Goal: Check status: Check status

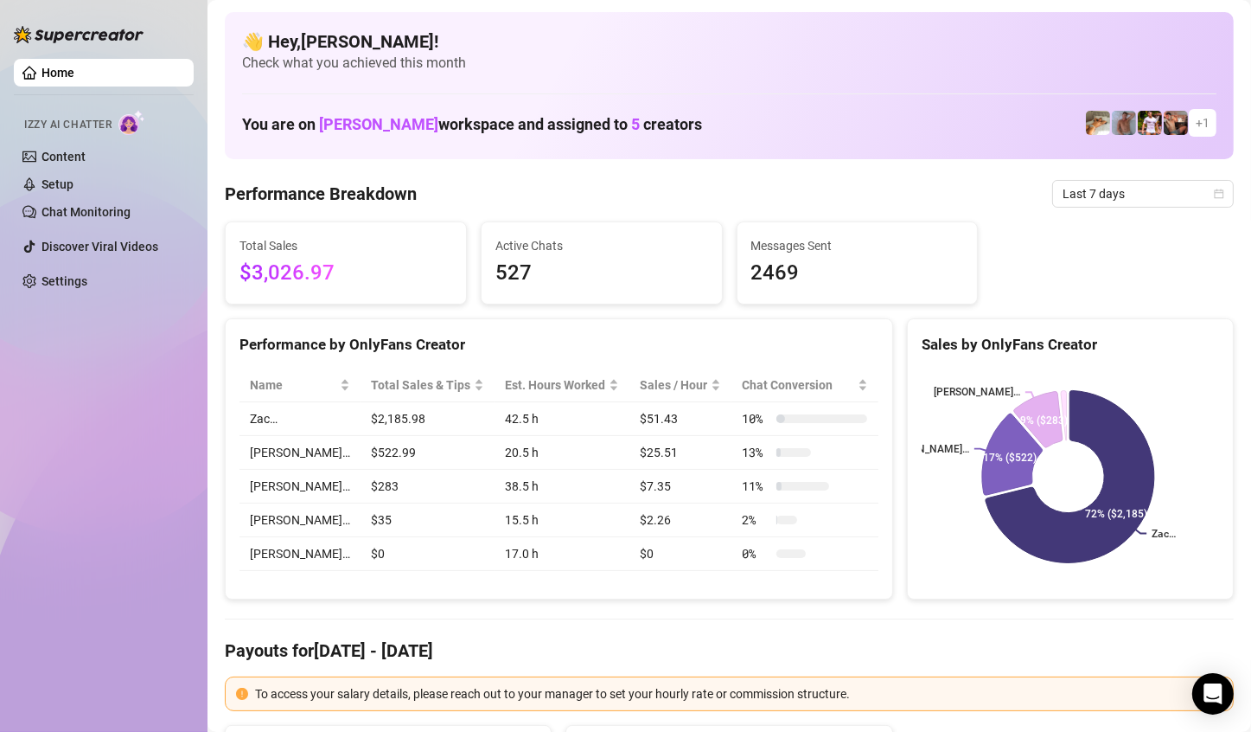
click at [1174, 201] on span "Last 7 days" at bounding box center [1143, 194] width 161 height 26
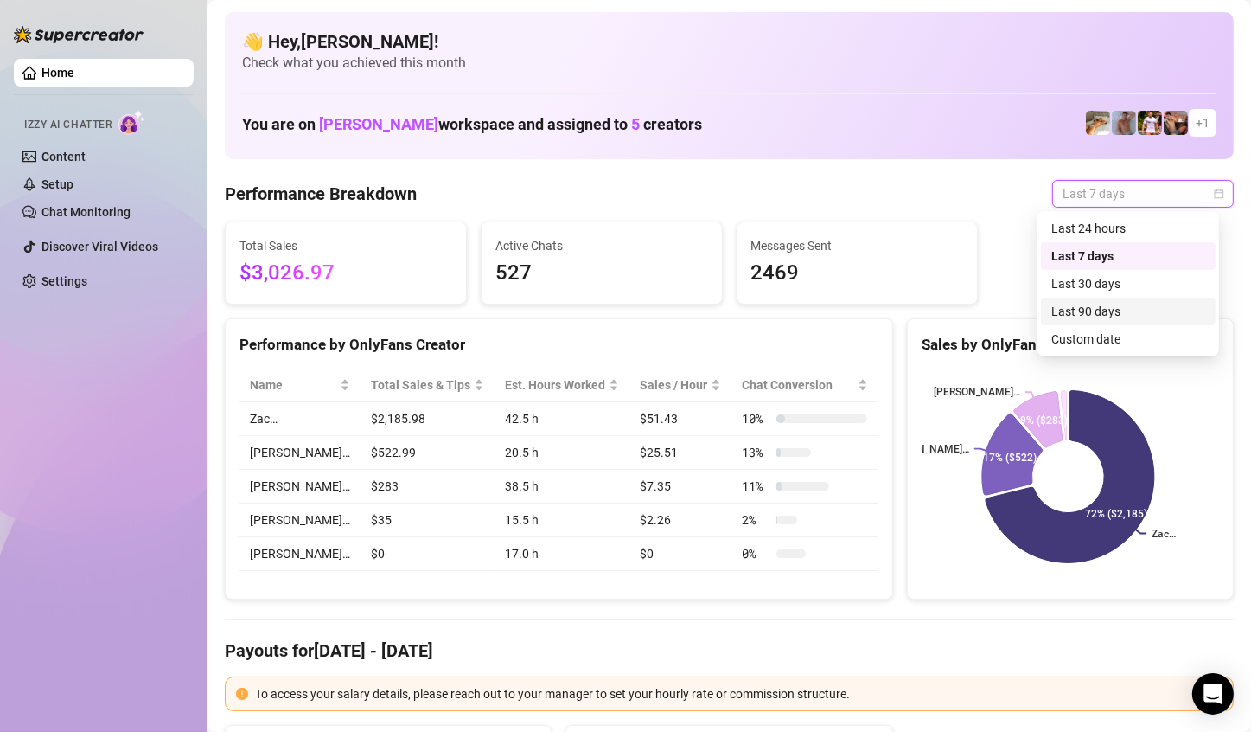
click at [1133, 324] on div "Last 90 days" at bounding box center [1128, 311] width 175 height 28
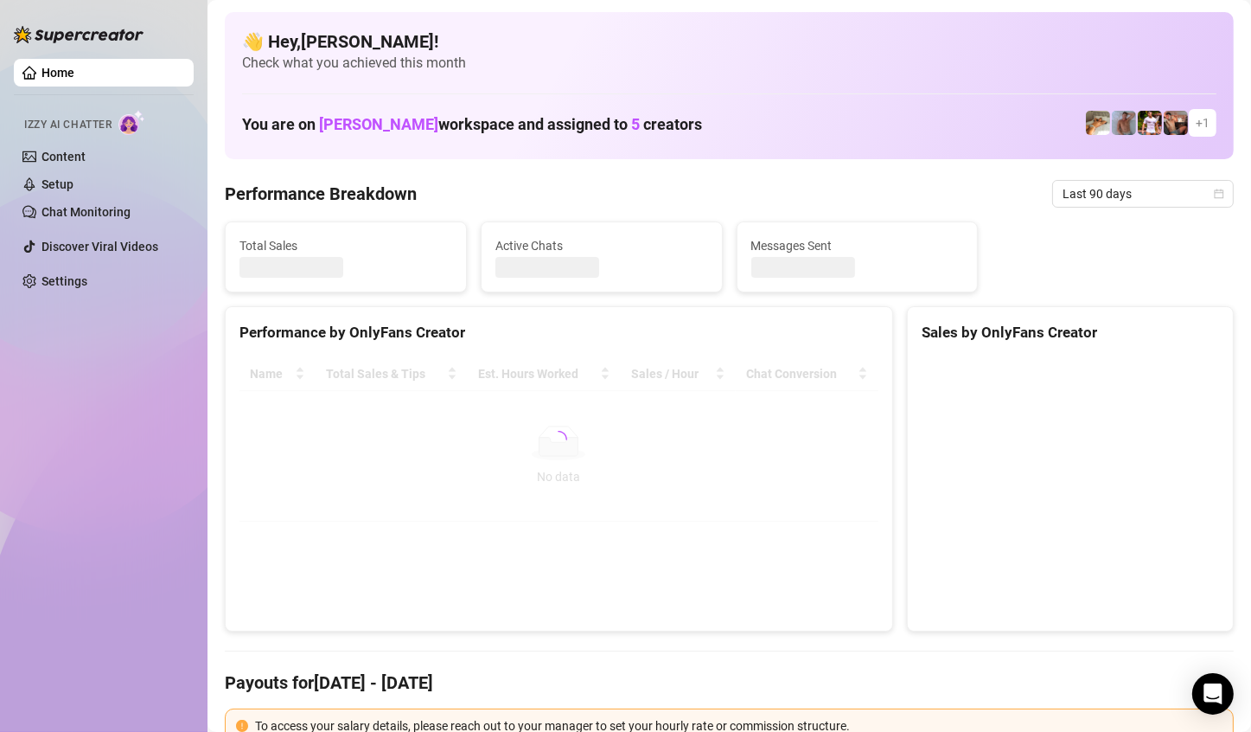
click at [1133, 324] on div "Sales by OnlyFans Creator" at bounding box center [1070, 325] width 325 height 37
click at [1146, 191] on span "Last 90 days" at bounding box center [1143, 194] width 161 height 26
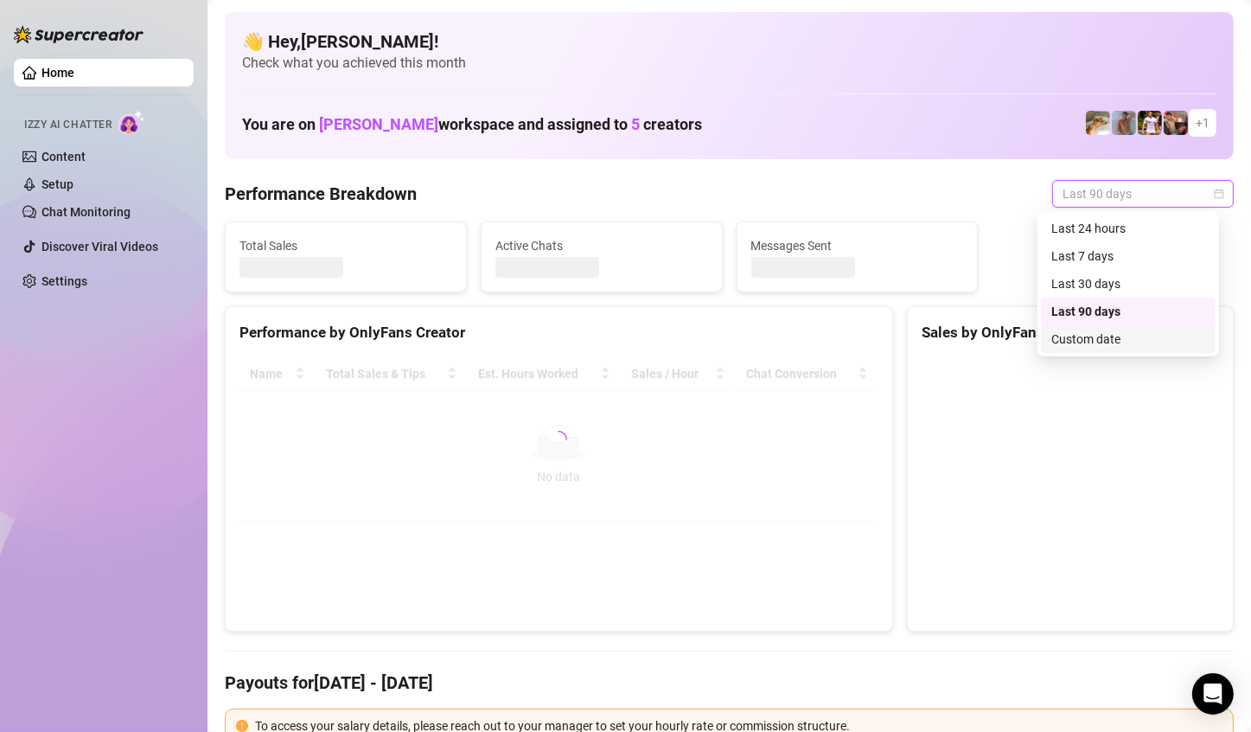
click at [1116, 337] on div "Custom date" at bounding box center [1129, 338] width 154 height 19
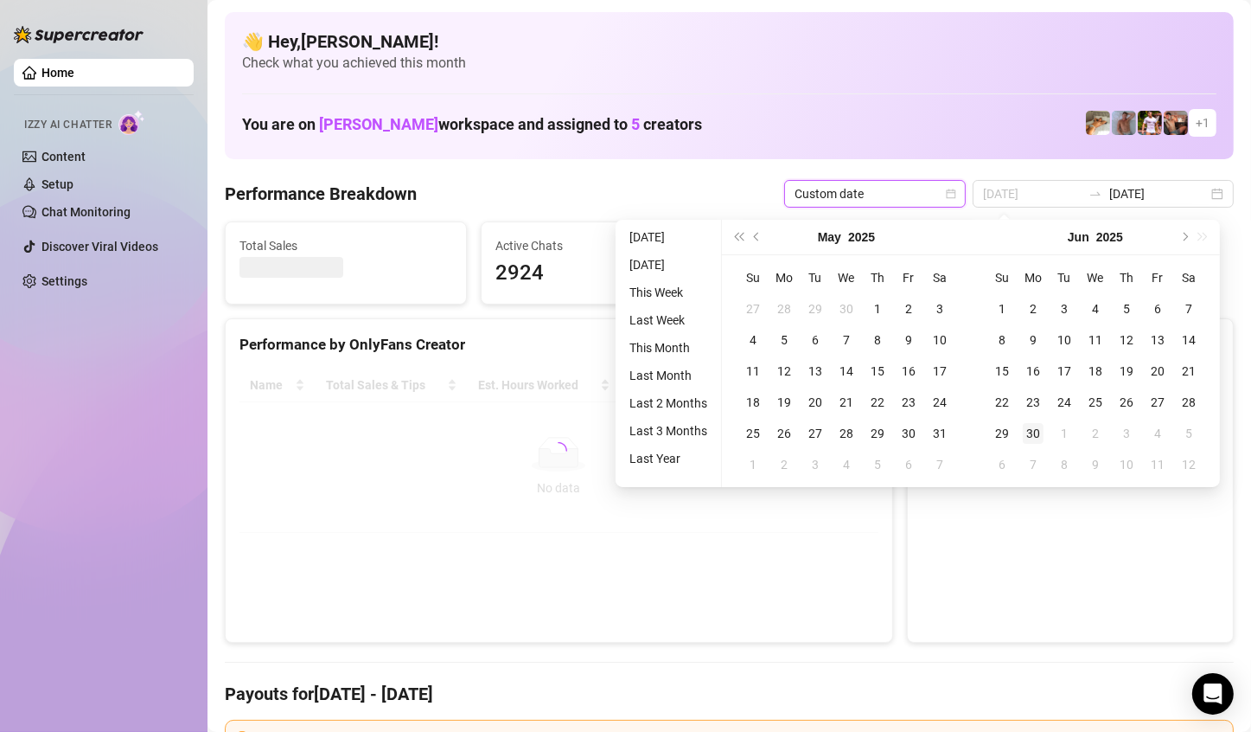
type input "[DATE]"
click at [1033, 434] on div "30" at bounding box center [1033, 433] width 21 height 21
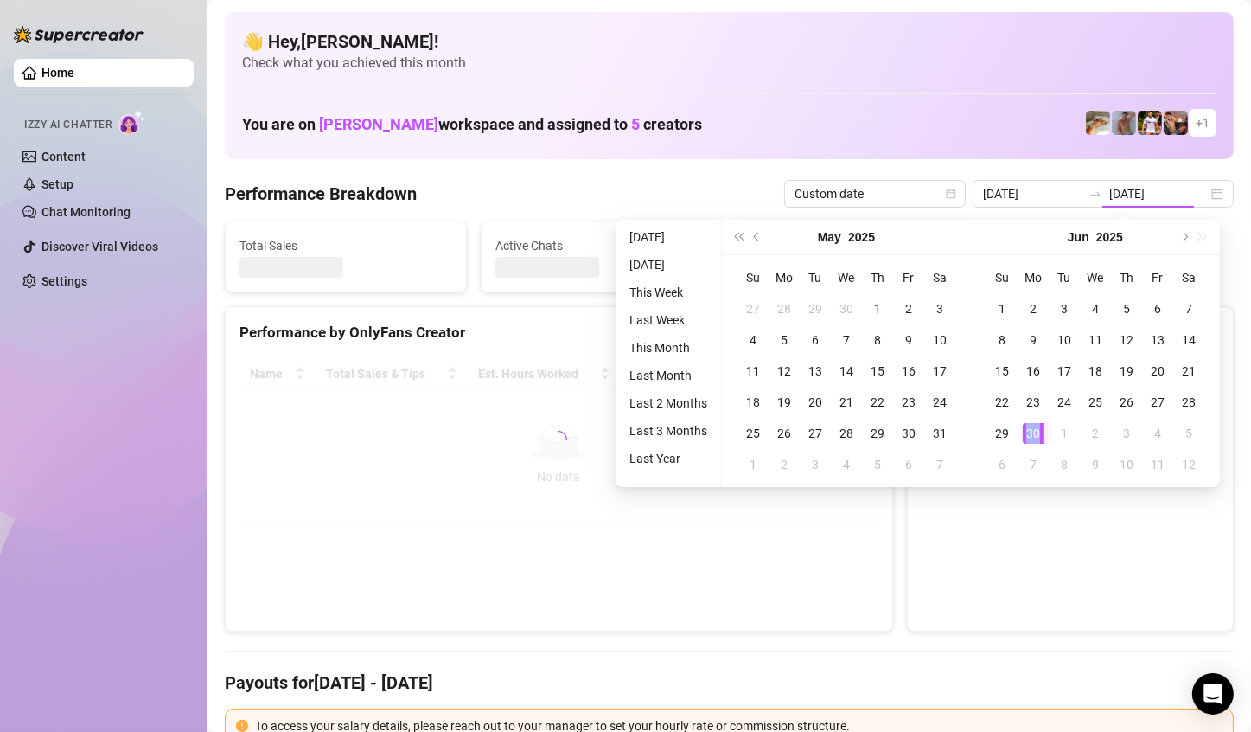
type input "[DATE]"
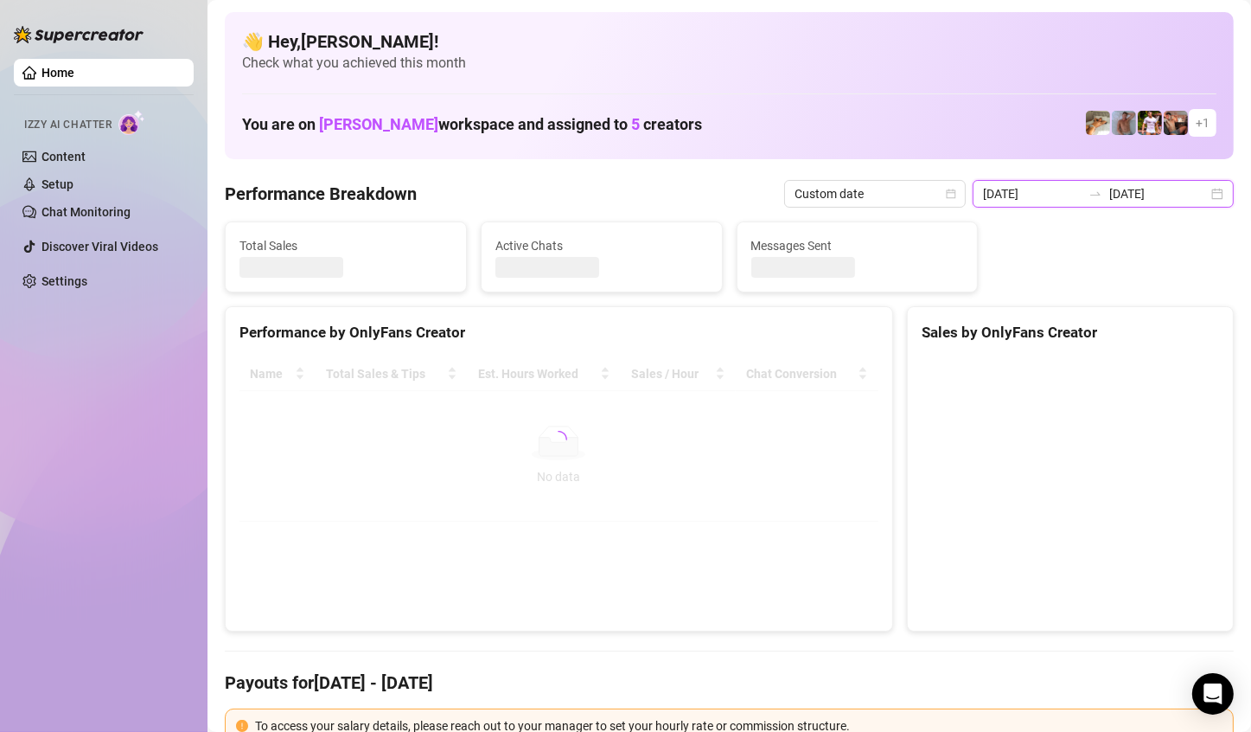
click at [1133, 198] on input "[DATE]" at bounding box center [1159, 193] width 99 height 19
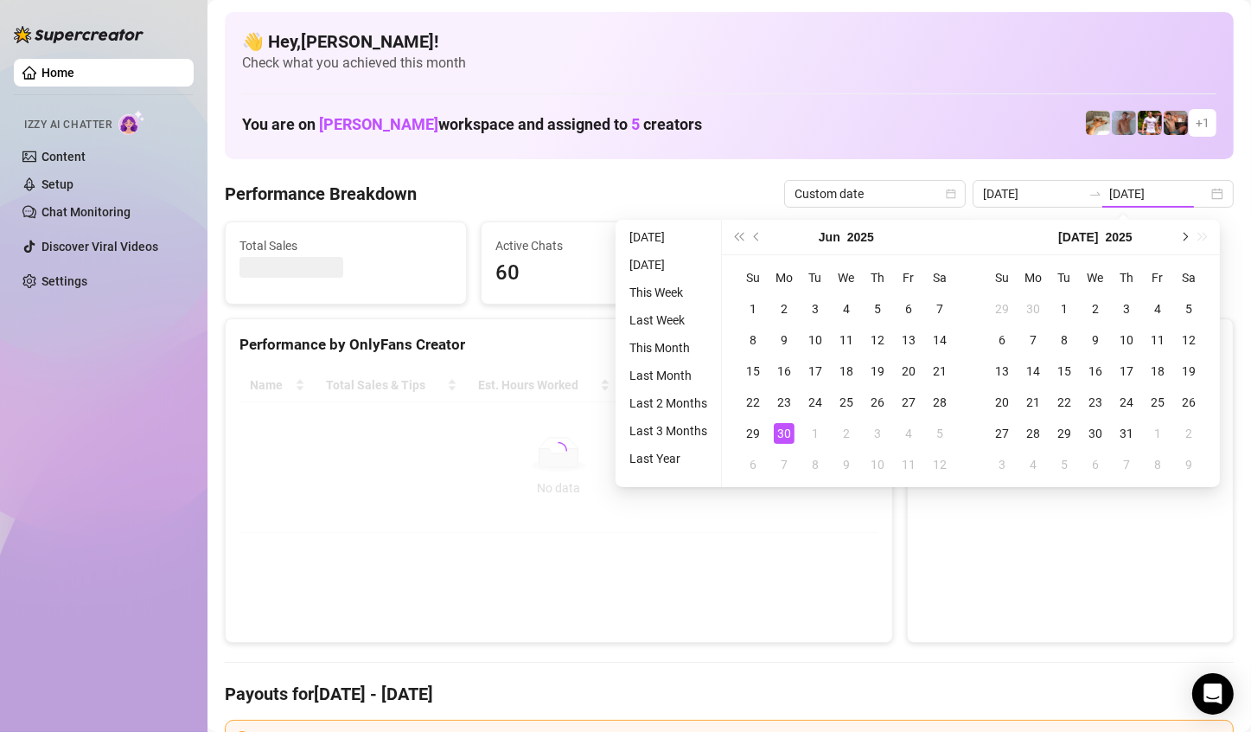
click at [1182, 240] on span "Next month (PageDown)" at bounding box center [1184, 237] width 9 height 9
click at [1182, 240] on div "[DATE]" at bounding box center [1095, 237] width 249 height 35
drag, startPoint x: 1182, startPoint y: 239, endPoint x: 1172, endPoint y: 243, distance: 11.2
click at [1183, 239] on span "Next month (PageDown)" at bounding box center [1184, 237] width 9 height 9
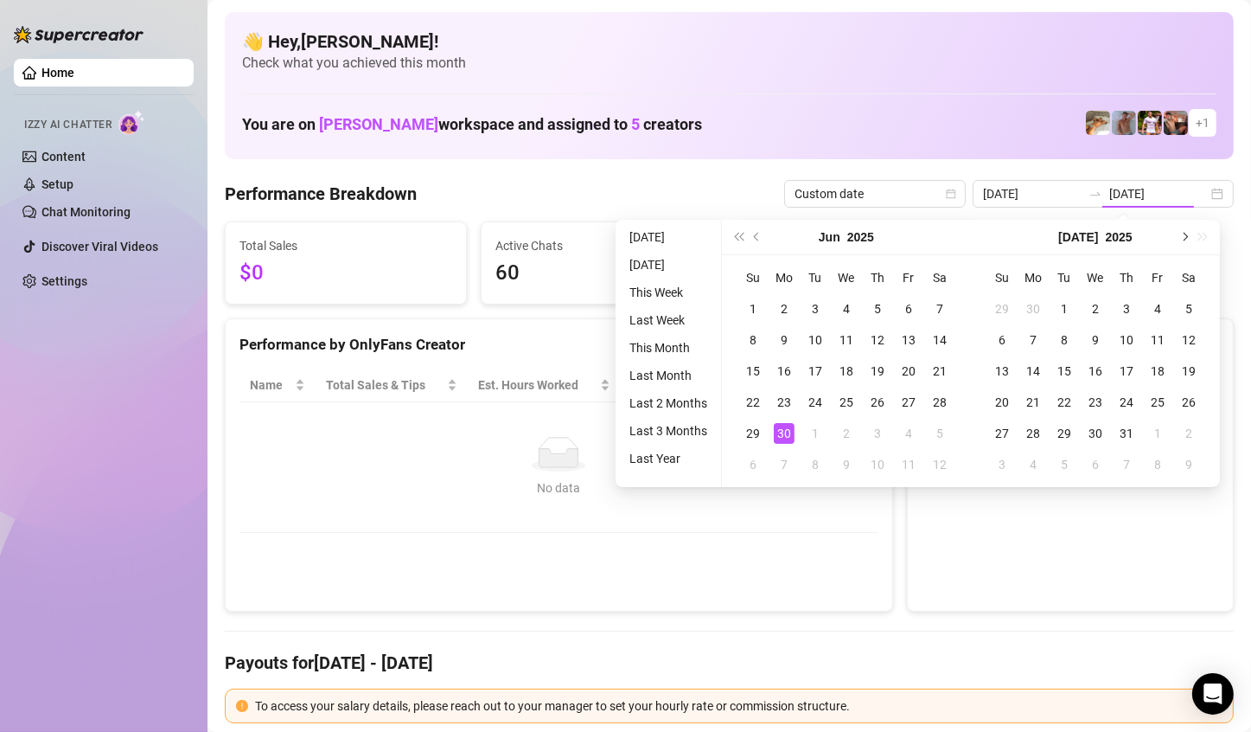
click at [1188, 246] on button "Next month (PageDown)" at bounding box center [1183, 237] width 19 height 35
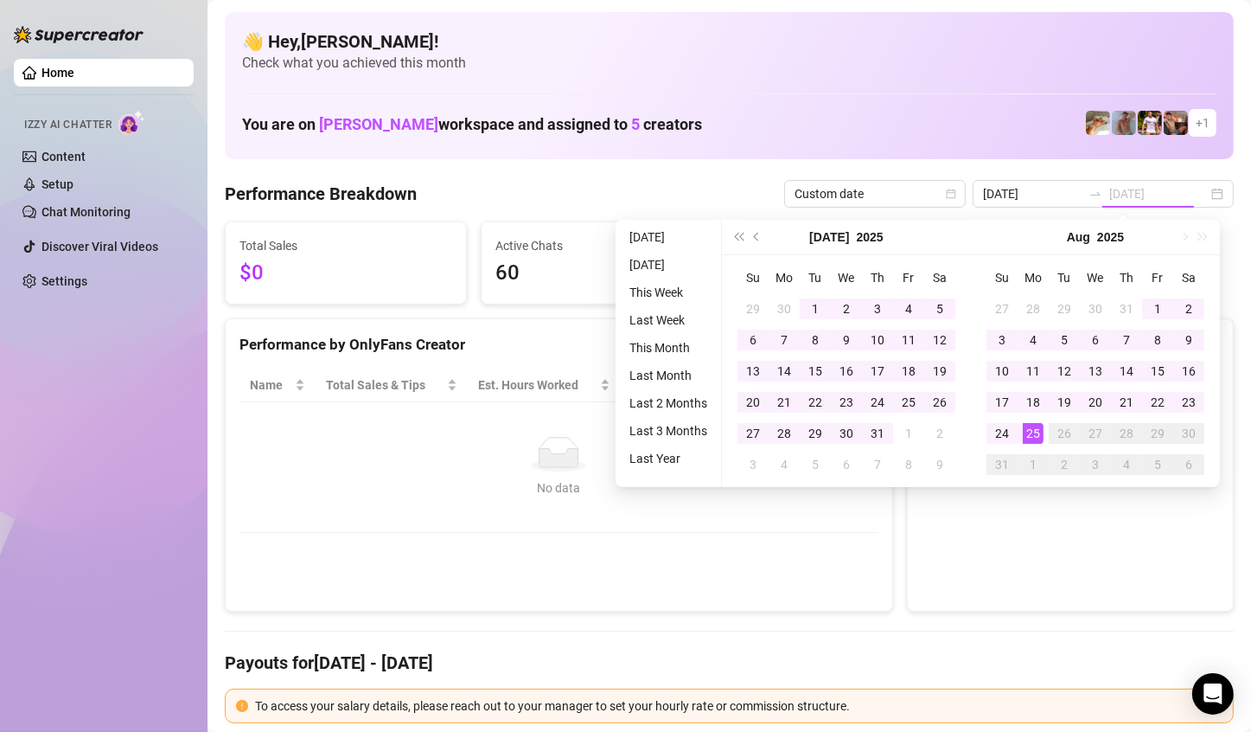
type input "[DATE]"
click at [1033, 427] on div "25" at bounding box center [1033, 433] width 21 height 21
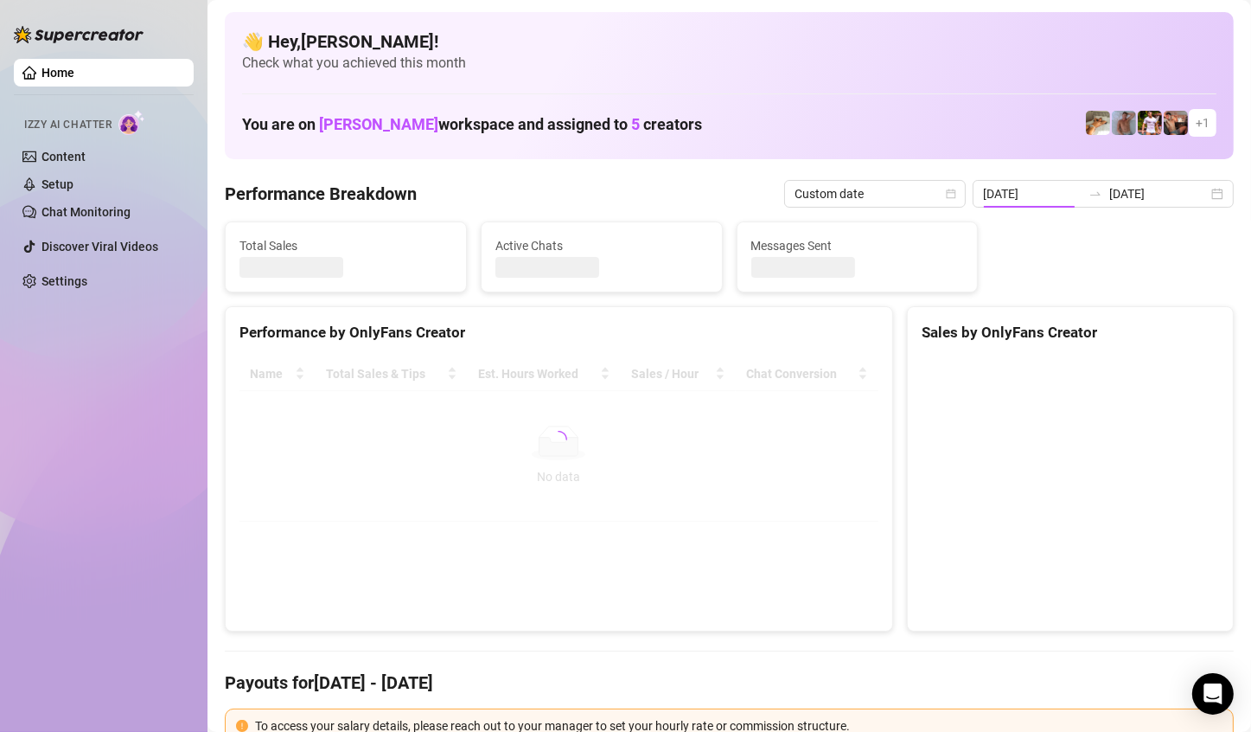
type input "[DATE]"
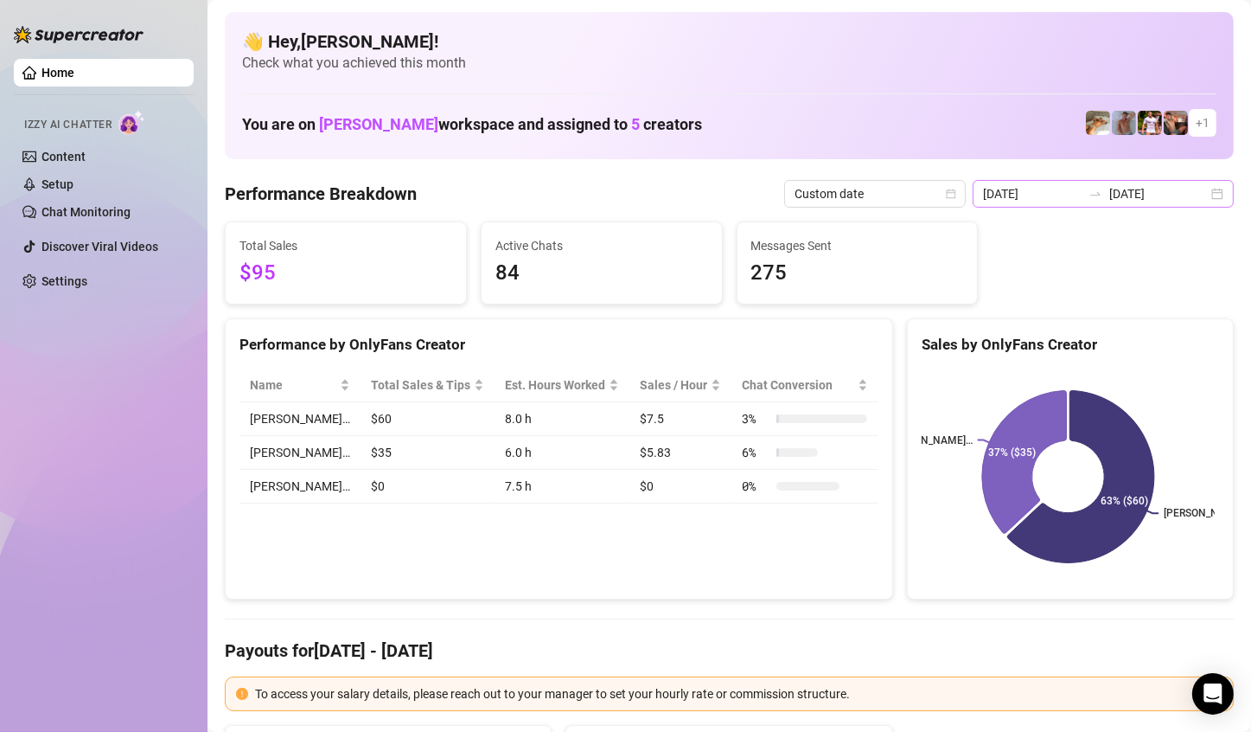
click at [1201, 195] on div "[DATE] [DATE]" at bounding box center [1103, 194] width 261 height 28
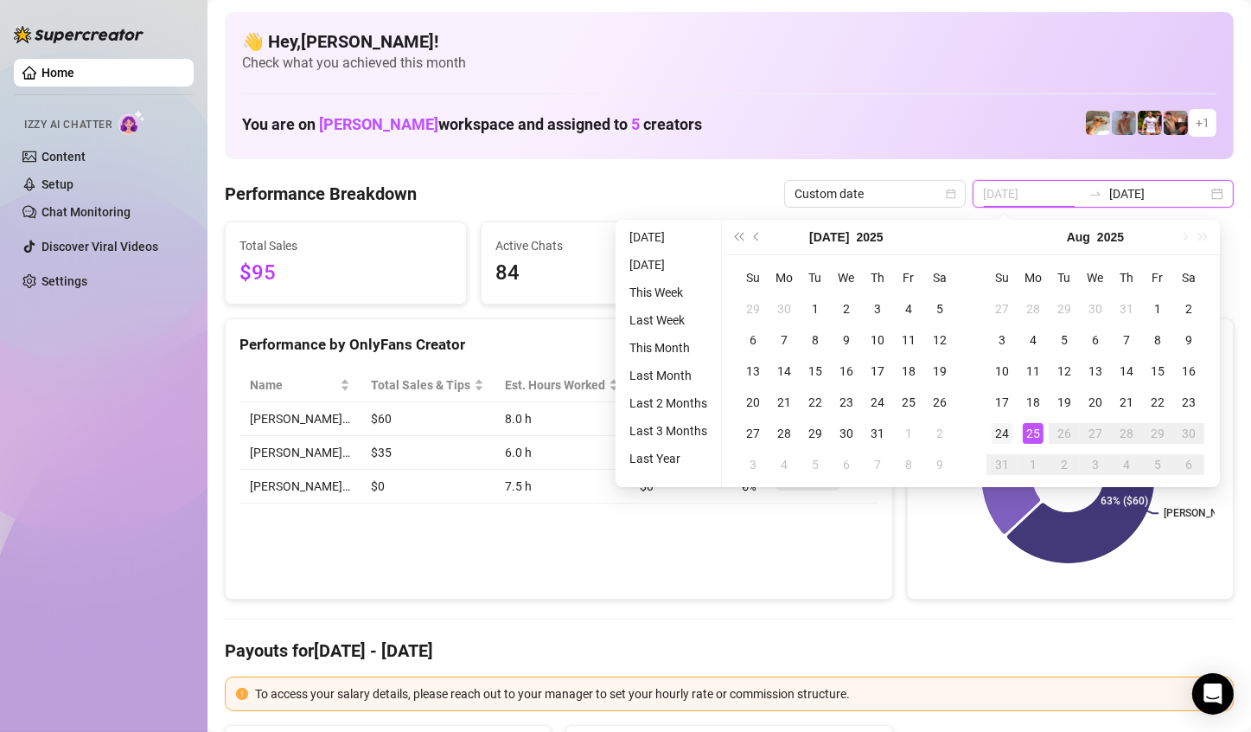
type input "[DATE]"
click at [1013, 431] on td "24" at bounding box center [1002, 433] width 31 height 31
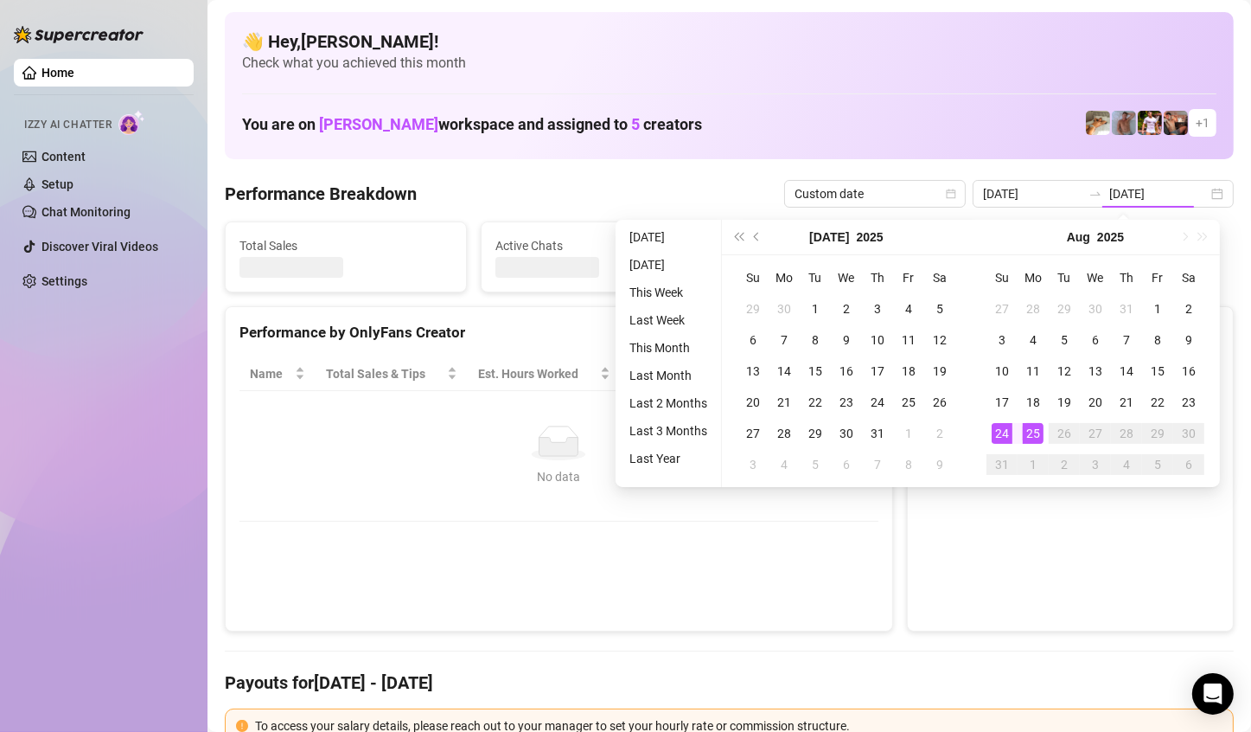
type input "[DATE]"
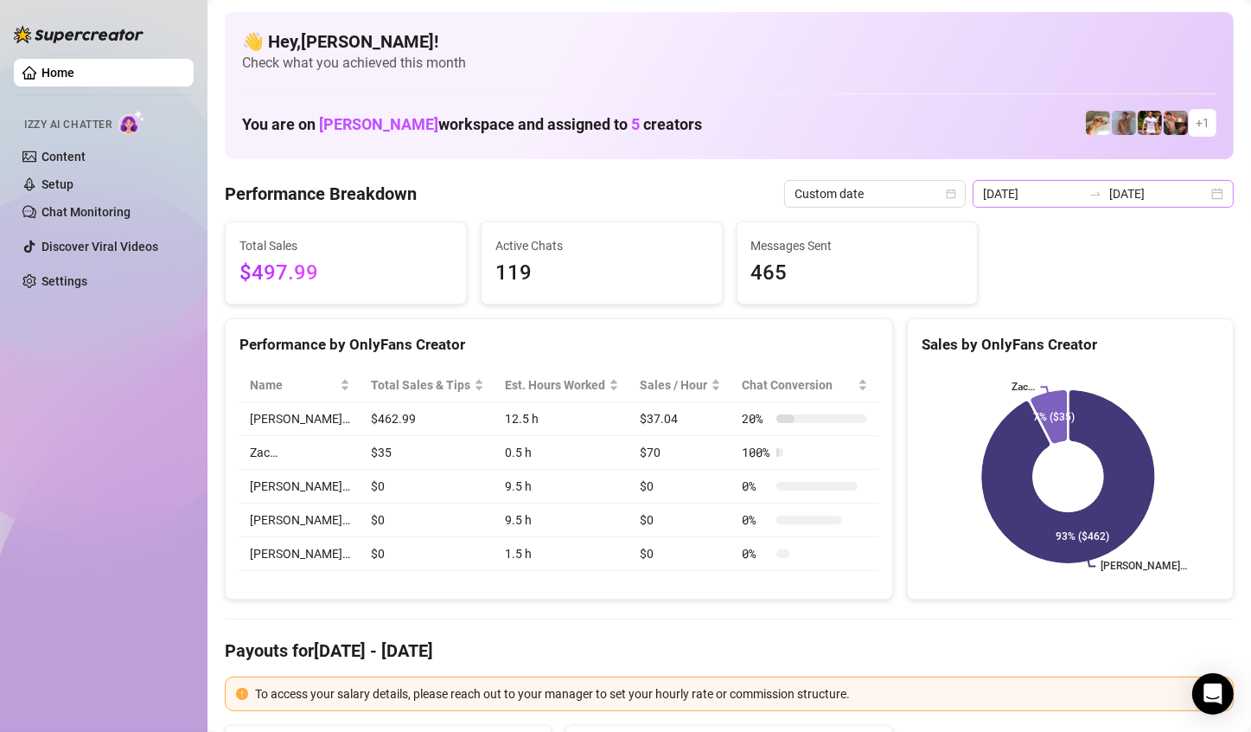
click at [1206, 200] on div "[DATE] [DATE]" at bounding box center [1103, 194] width 261 height 28
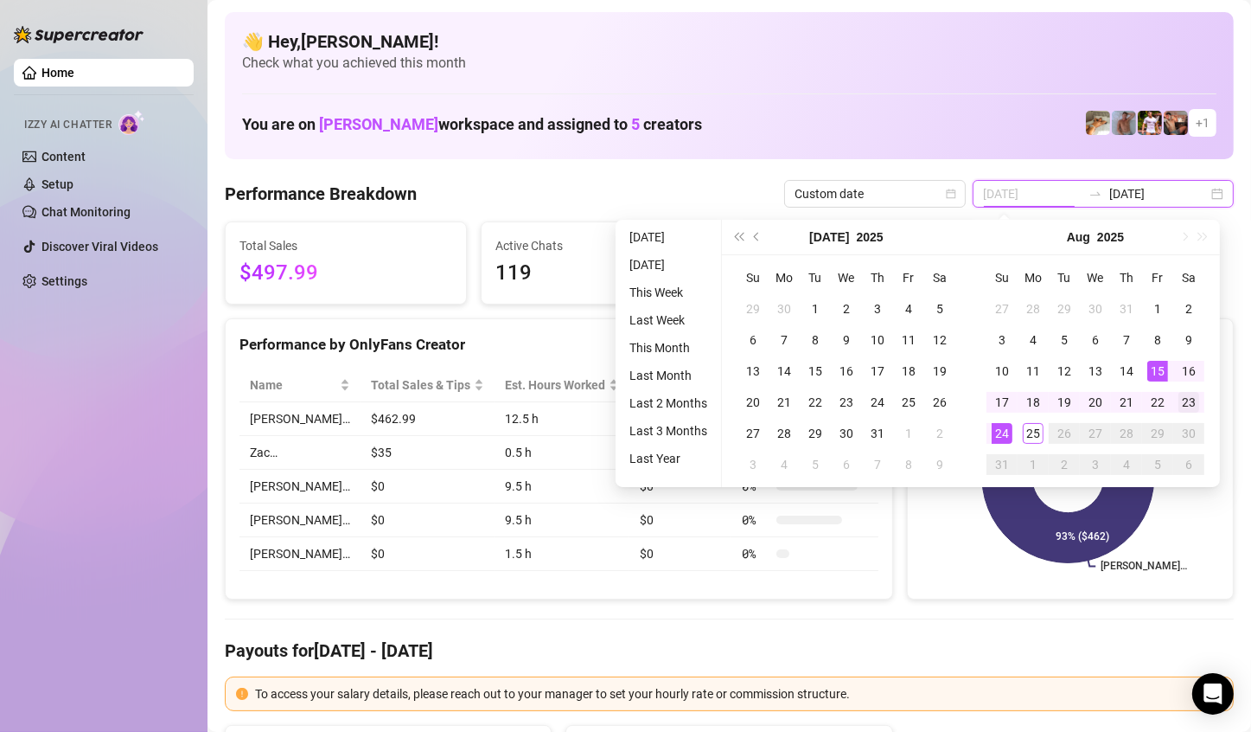
type input "[DATE]"
click at [1187, 399] on div "23" at bounding box center [1189, 402] width 21 height 21
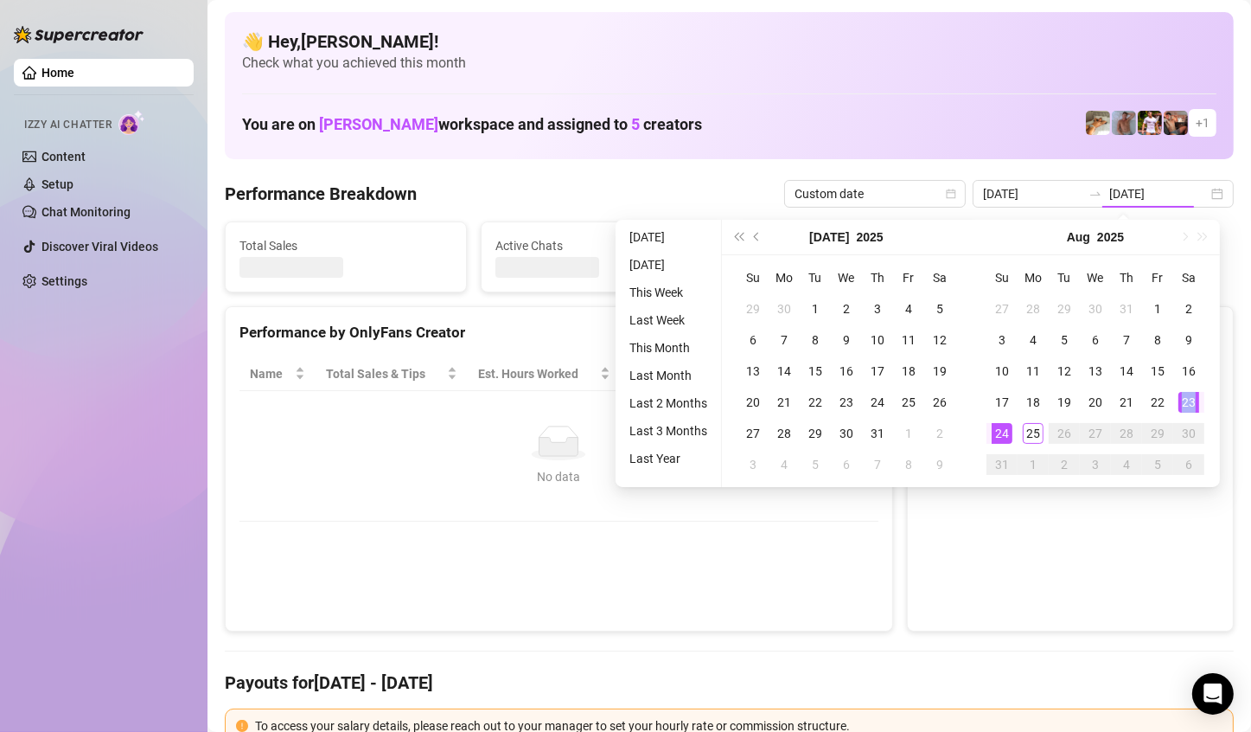
type input "[DATE]"
